Goal: Task Accomplishment & Management: Complete application form

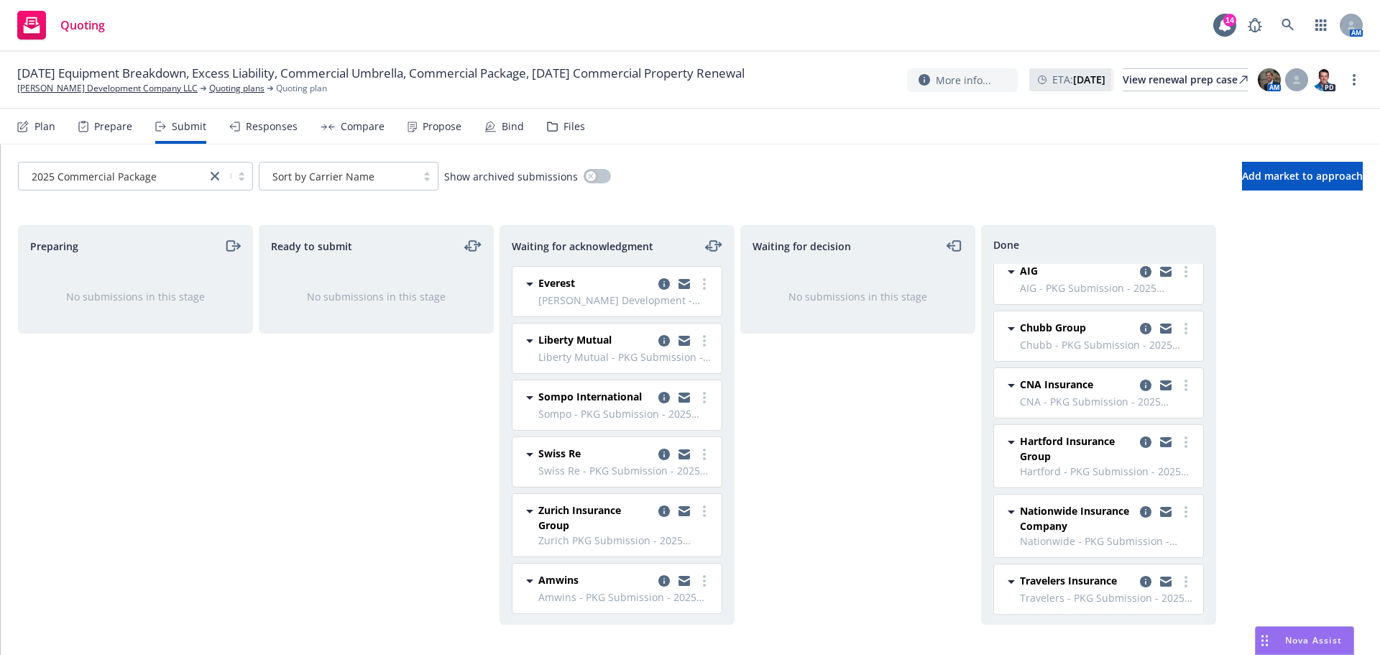
scroll to position [12, 0]
click at [1161, 579] on link "copy logging email" at bounding box center [1165, 579] width 17 height 17
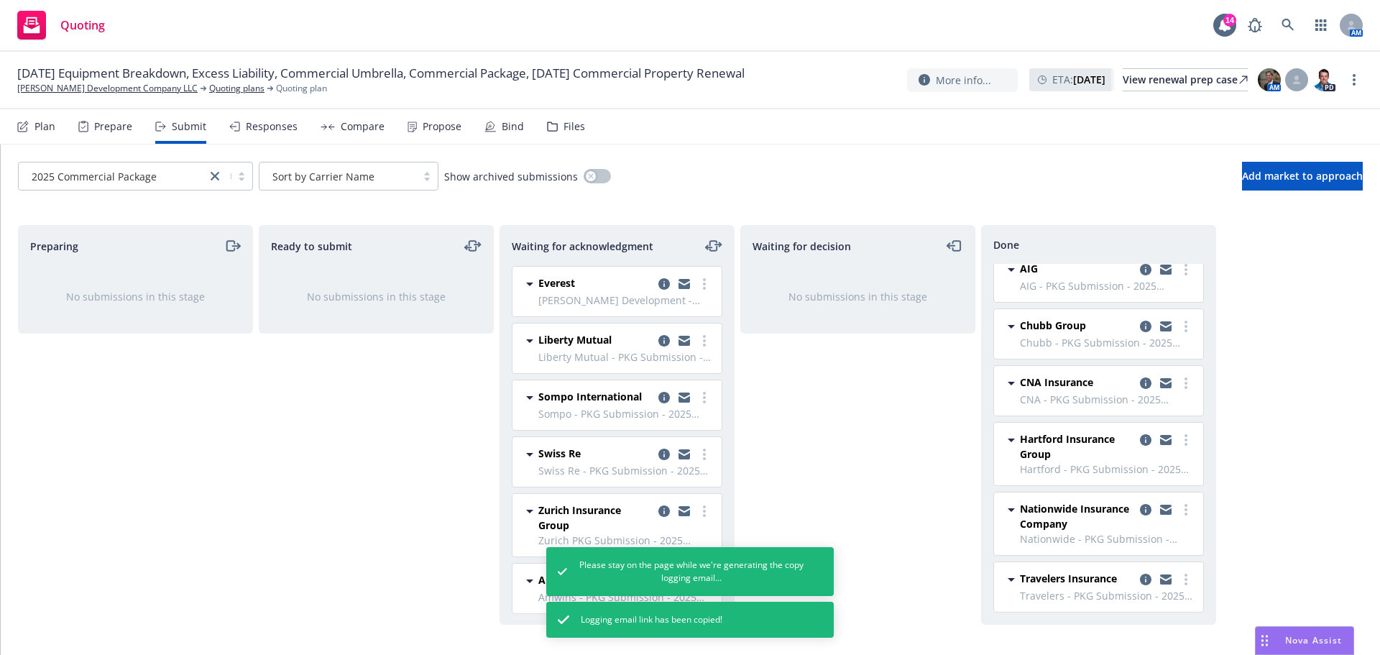
click at [118, 125] on div "Prepare" at bounding box center [113, 126] width 38 height 11
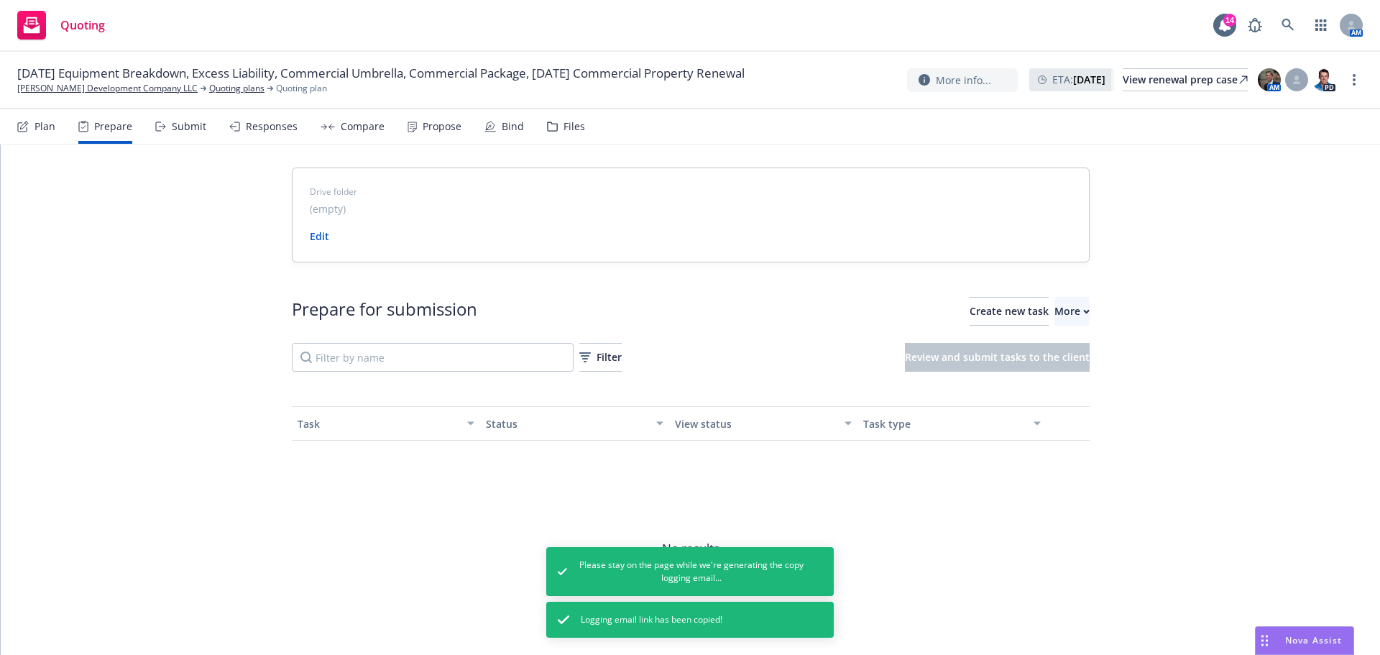
click at [172, 127] on div "Submit" at bounding box center [189, 126] width 34 height 11
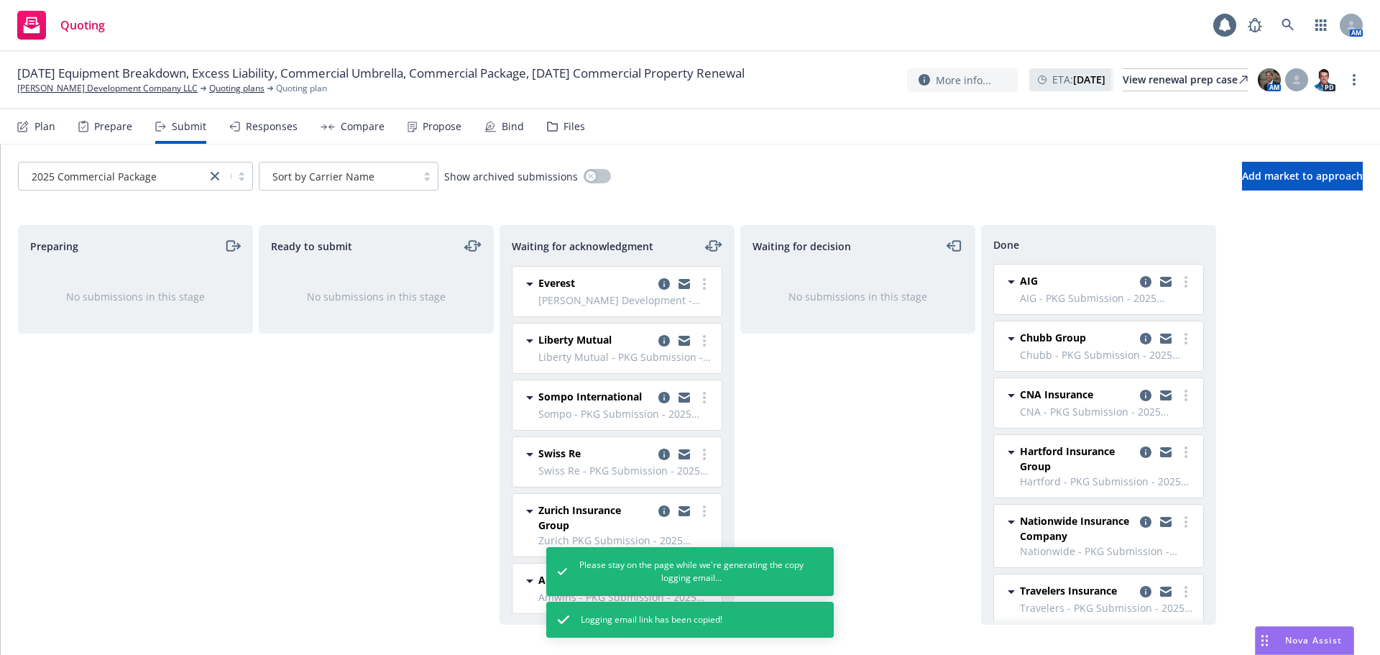
click at [898, 446] on div "Waiting for decision No submissions in this stage" at bounding box center [857, 425] width 235 height 400
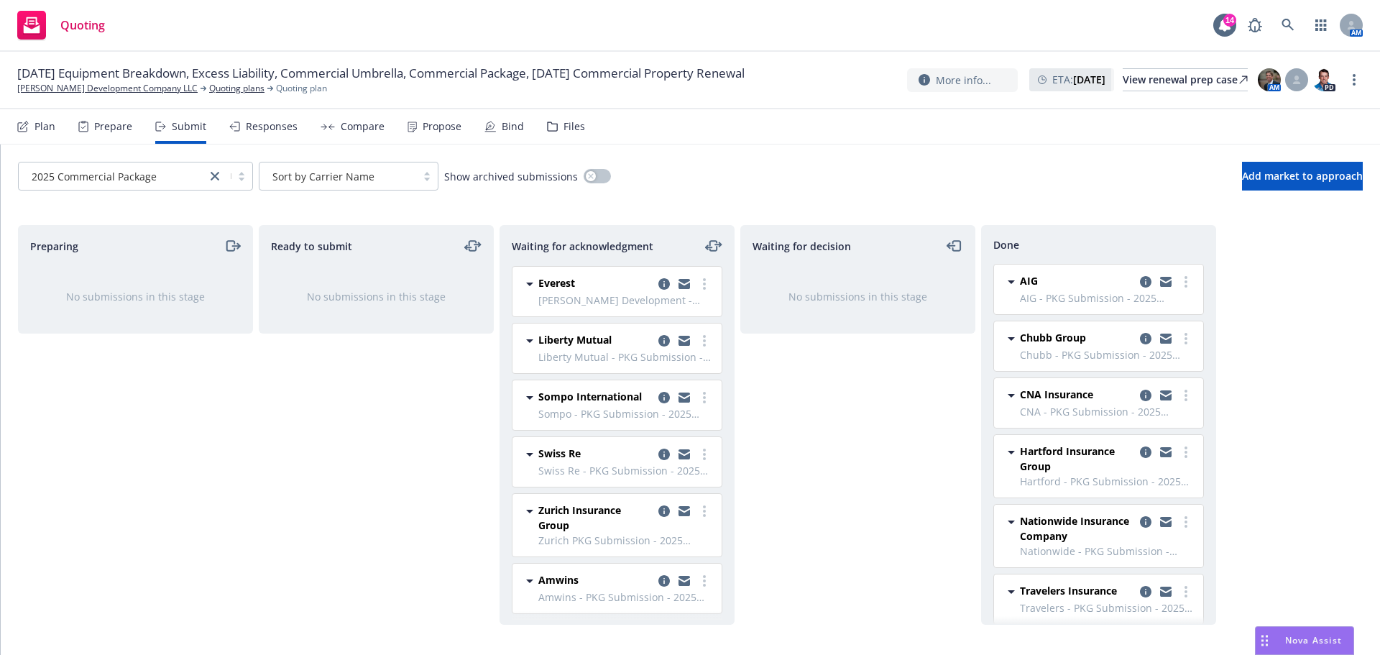
click at [281, 129] on div "Responses" at bounding box center [272, 126] width 52 height 11
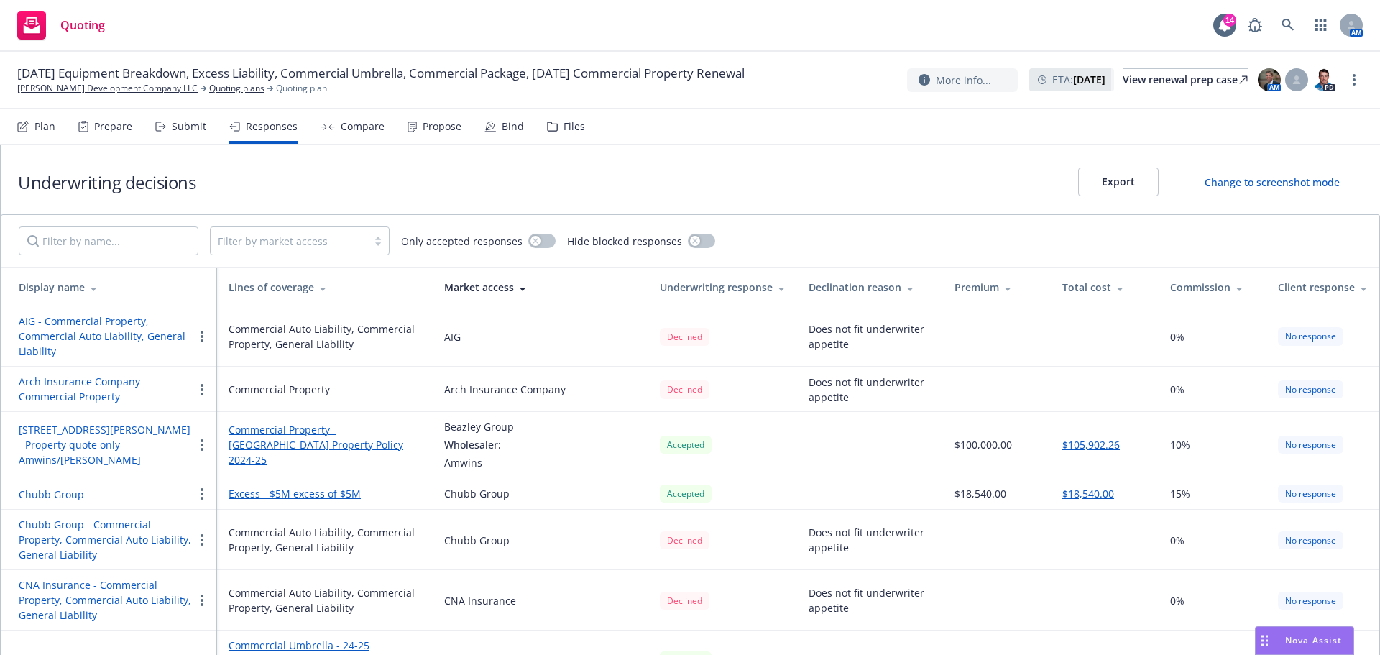
click at [422, 135] on div "Propose" at bounding box center [435, 126] width 54 height 34
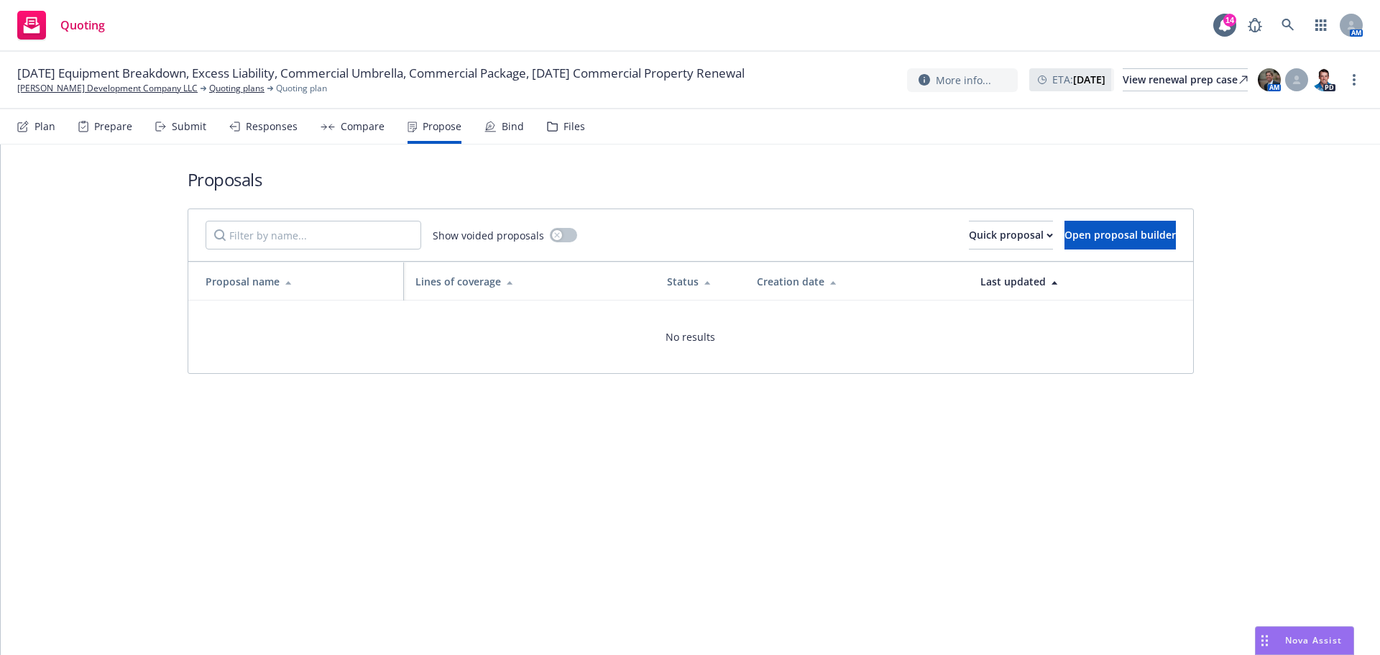
click at [495, 136] on div "Bind" at bounding box center [504, 126] width 40 height 34
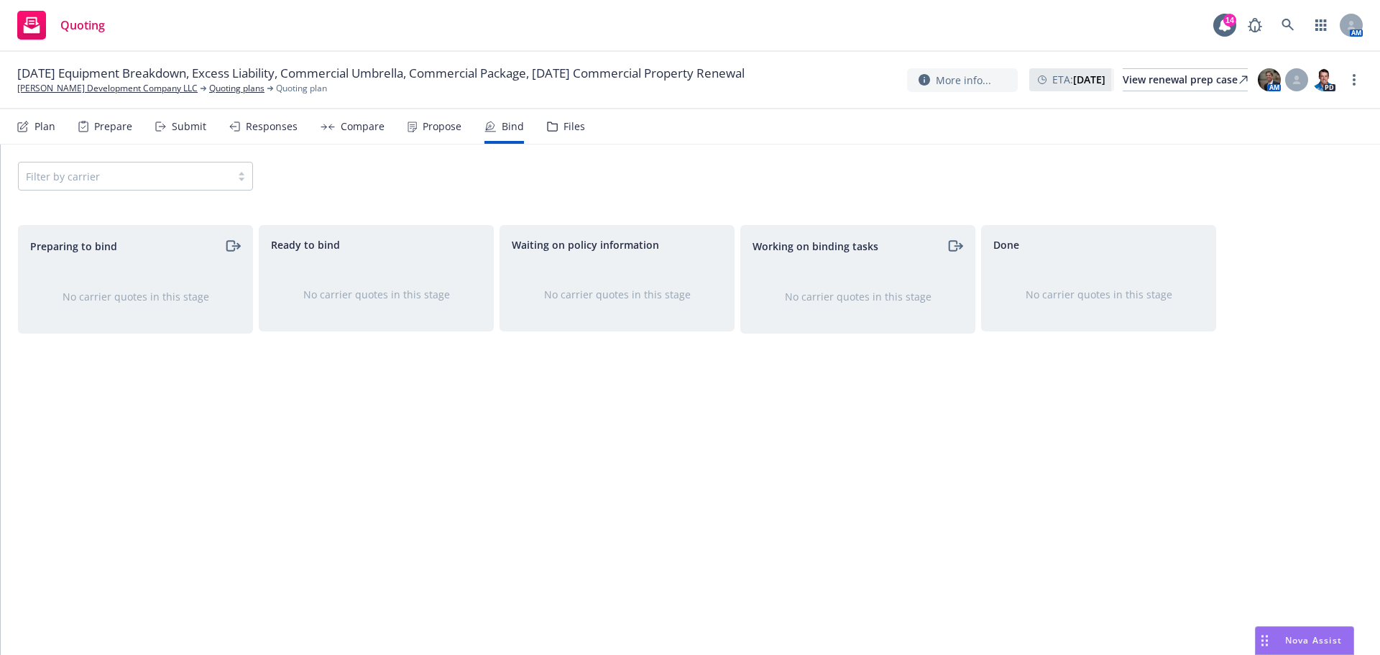
click at [178, 132] on div "Submit" at bounding box center [189, 126] width 34 height 11
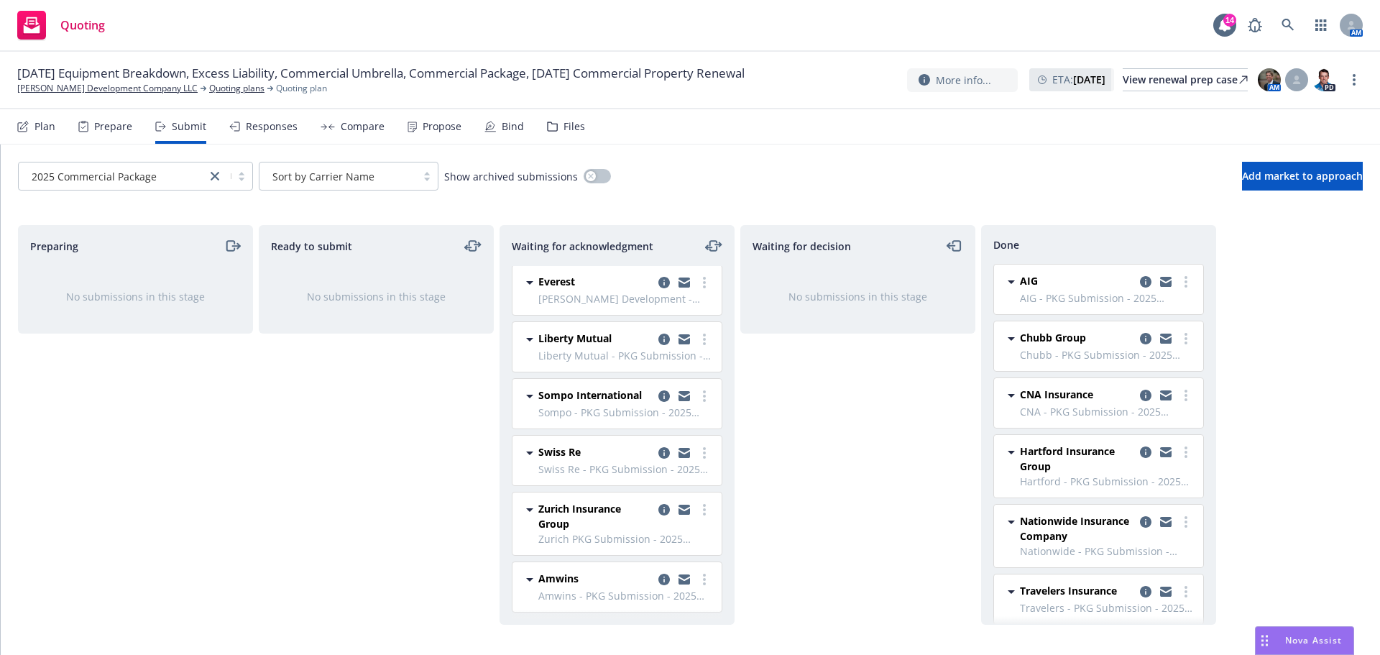
scroll to position [14, 0]
click at [1184, 588] on circle "more" at bounding box center [1185, 587] width 3 height 3
click at [1246, 500] on div "Preparing No submissions in this stage Ready to submit No submissions in this s…" at bounding box center [690, 425] width 1345 height 400
click at [1140, 589] on icon "copy logging email" at bounding box center [1145, 591] width 11 height 11
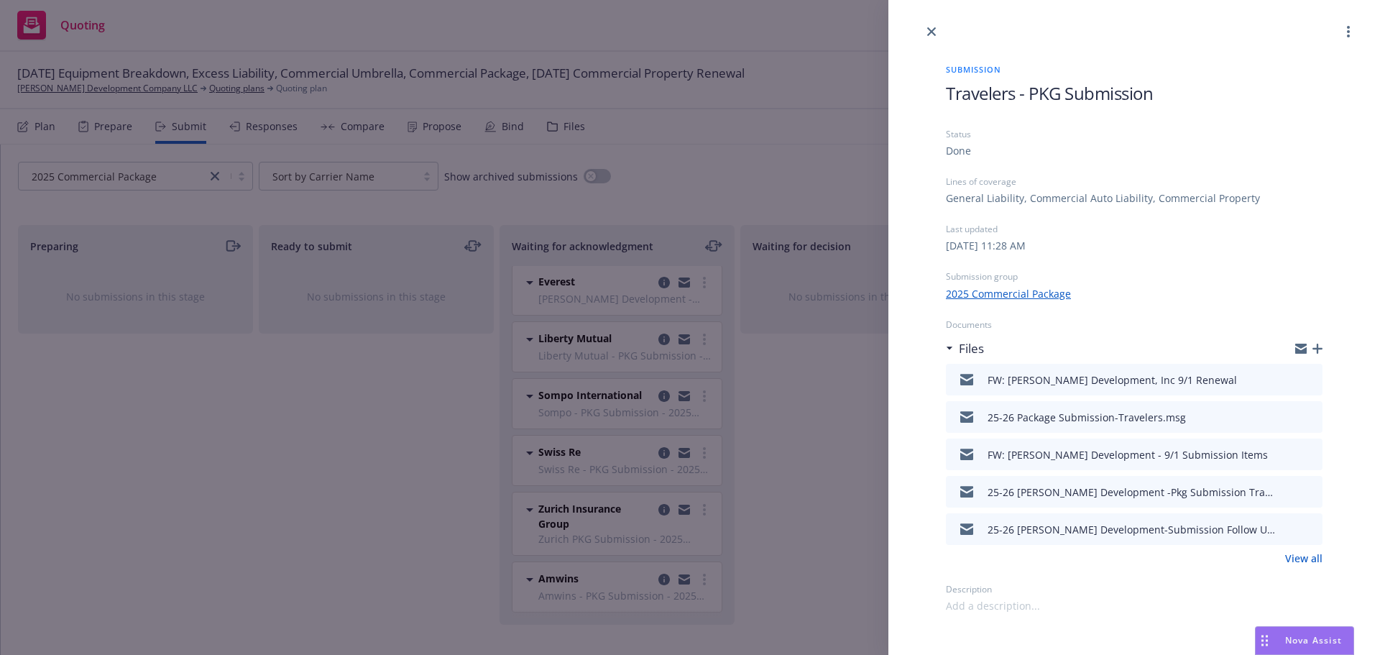
click at [1216, 296] on div "2025 Commercial Package" at bounding box center [1134, 293] width 377 height 15
